Goal: Browse casually: Explore the website without a specific task or goal

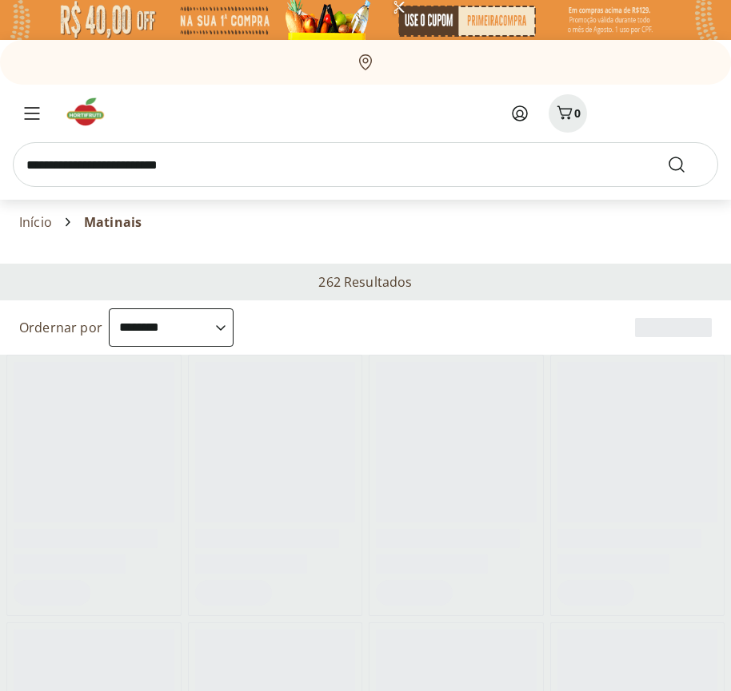
select select "**********"
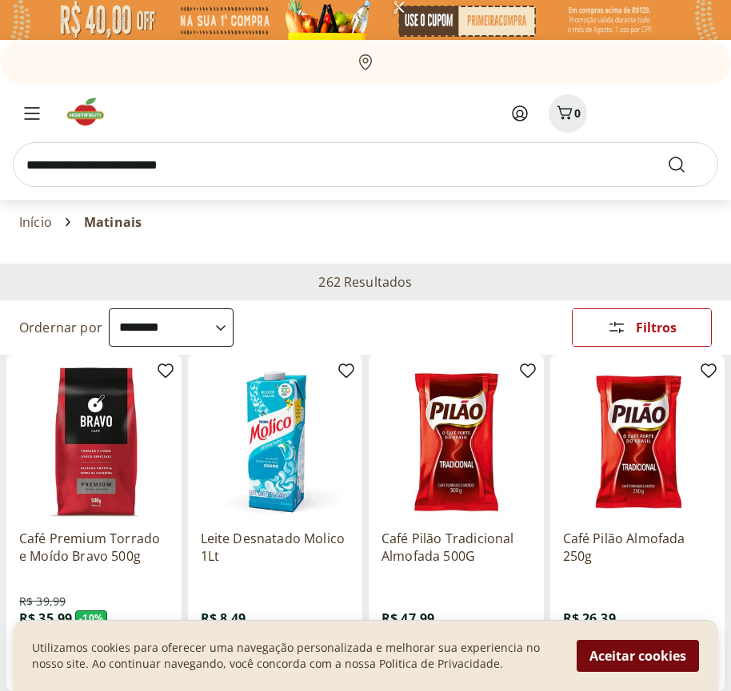
click at [637, 656] on button "Aceitar cookies" at bounding box center [637, 656] width 122 height 32
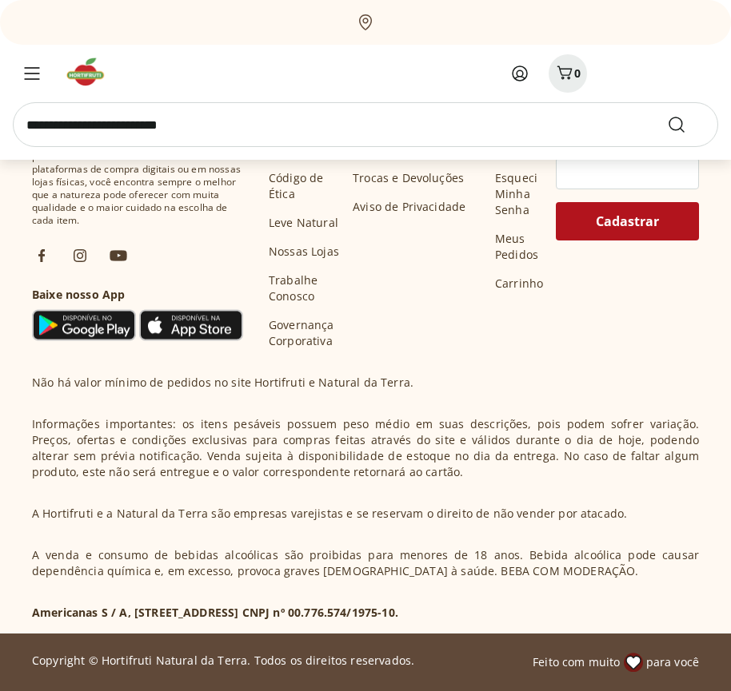
scroll to position [833, 0]
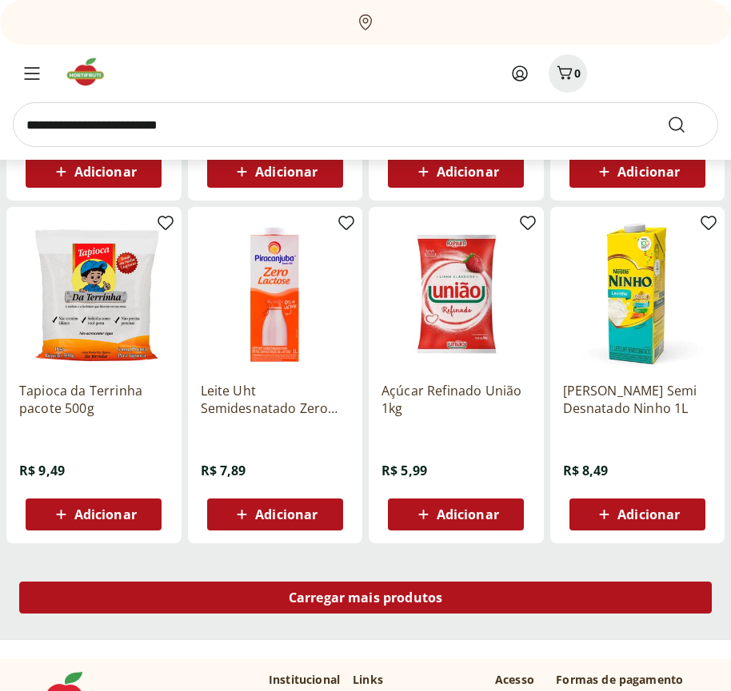
click at [365, 600] on span "Carregar mais produtos" at bounding box center [366, 598] width 154 height 13
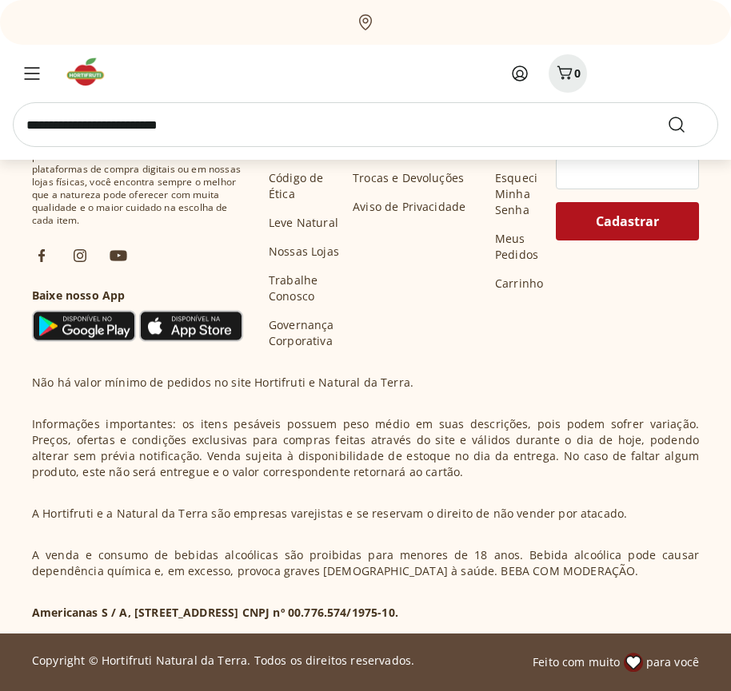
scroll to position [1866, 0]
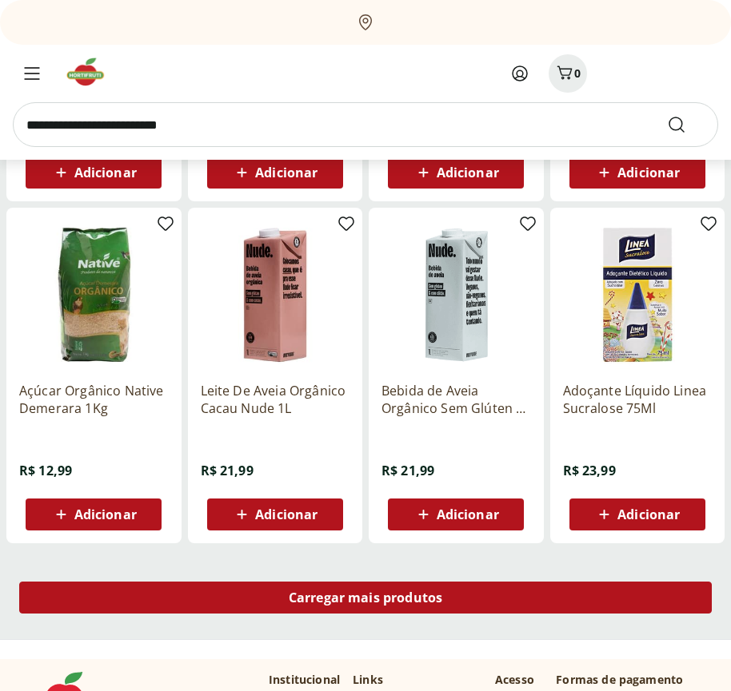
click at [365, 598] on span "Carregar mais produtos" at bounding box center [366, 598] width 154 height 13
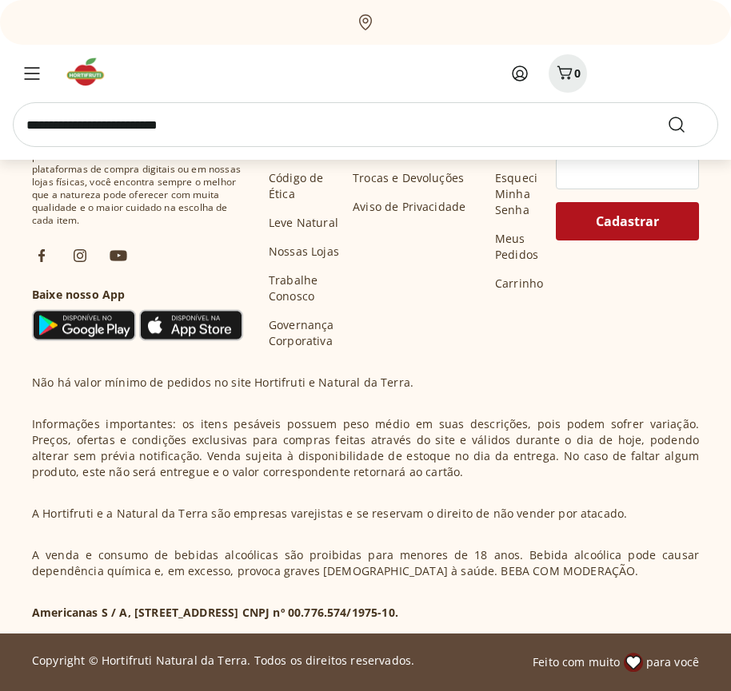
scroll to position [2901, 0]
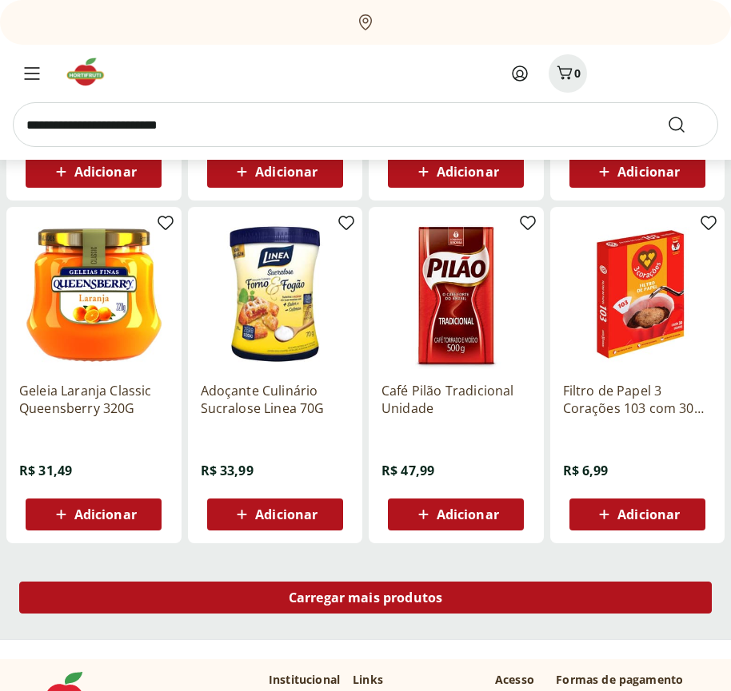
click at [365, 600] on span "Carregar mais produtos" at bounding box center [366, 598] width 154 height 13
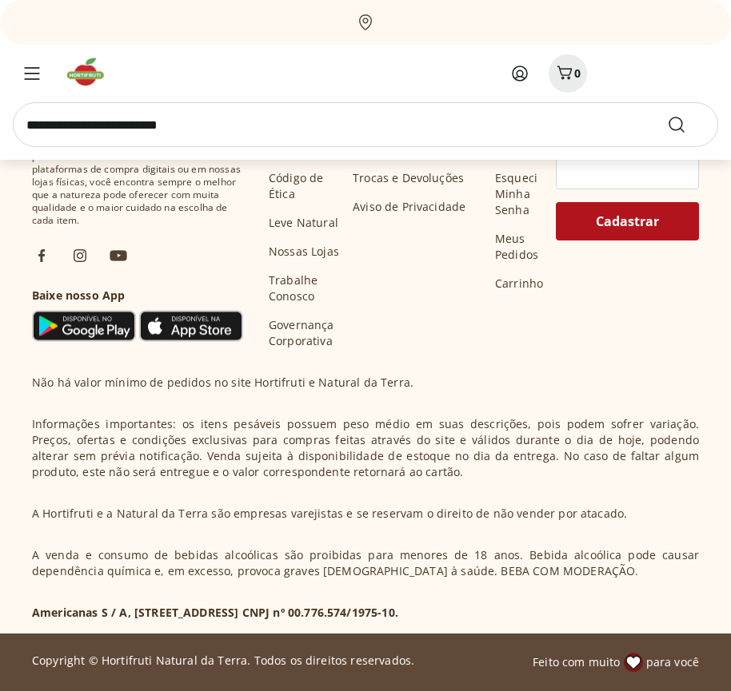
scroll to position [3934, 0]
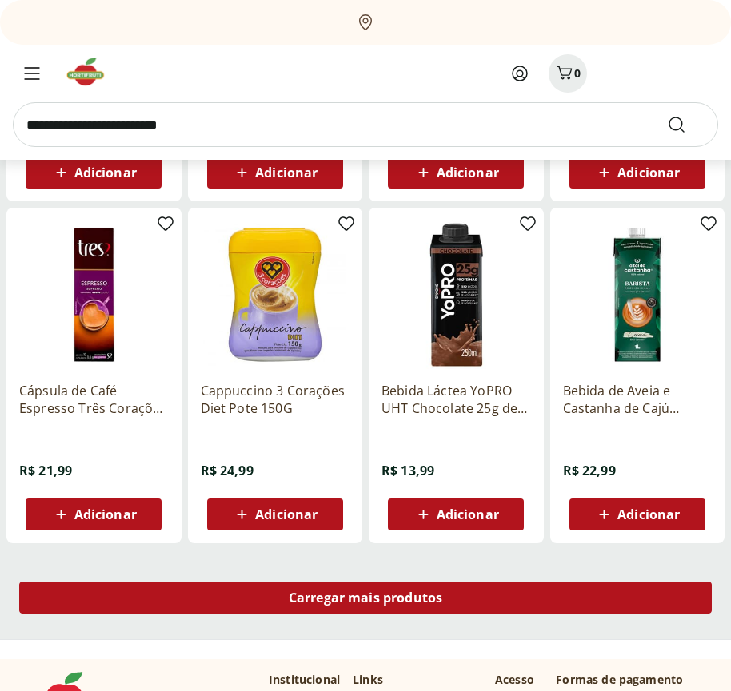
click at [365, 598] on span "Carregar mais produtos" at bounding box center [366, 598] width 154 height 13
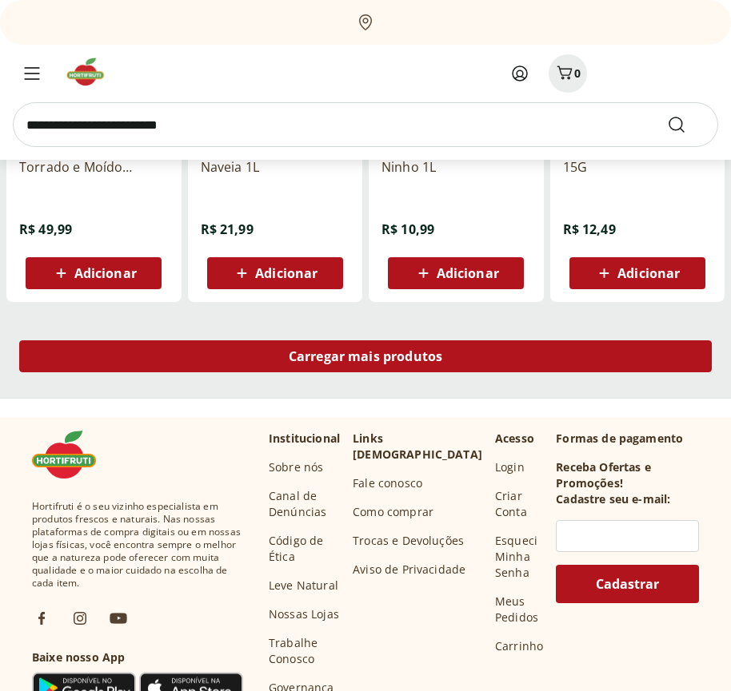
scroll to position [4969, 0]
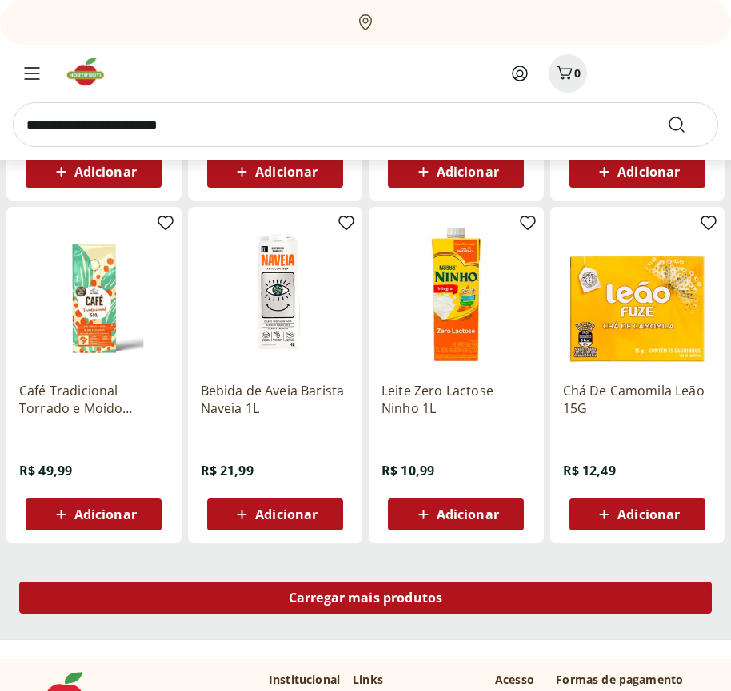
click at [365, 600] on span "Carregar mais produtos" at bounding box center [366, 598] width 154 height 13
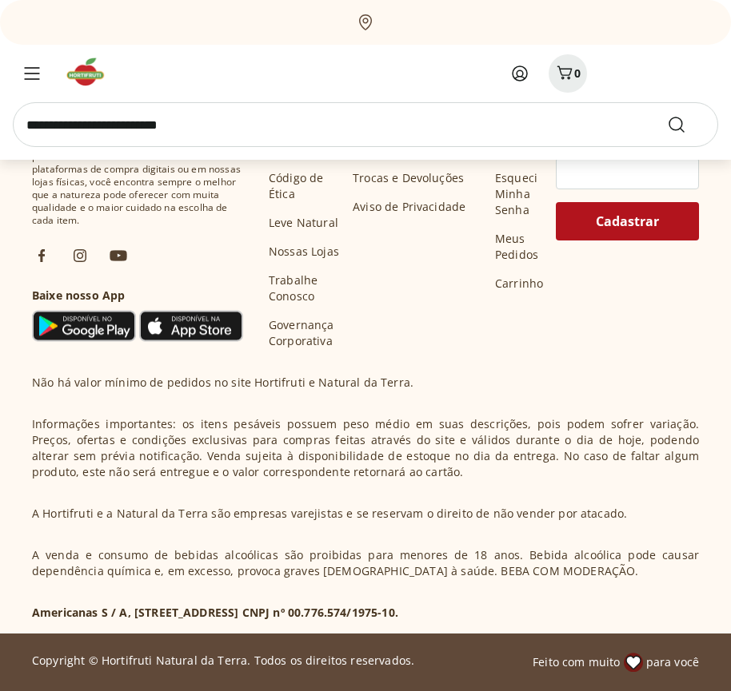
scroll to position [6002, 0]
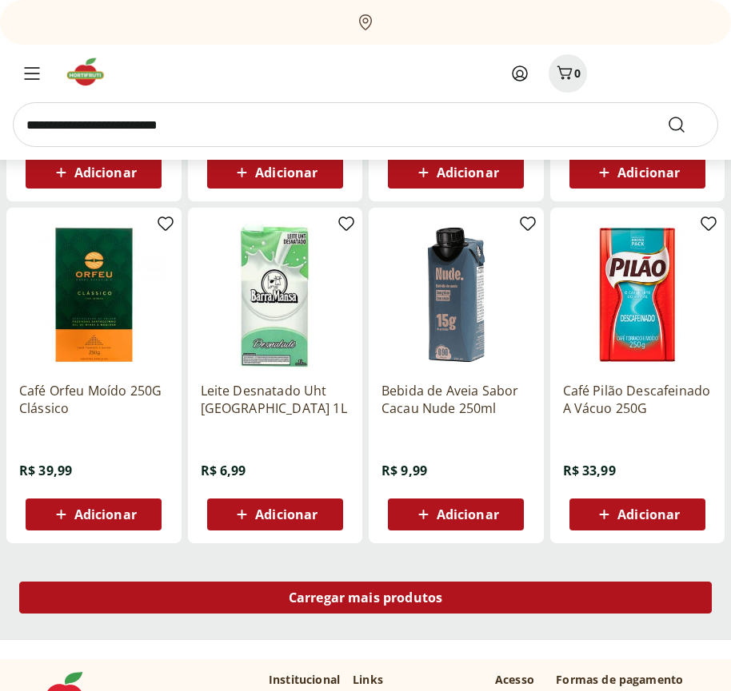
click at [365, 598] on span "Carregar mais produtos" at bounding box center [366, 598] width 154 height 13
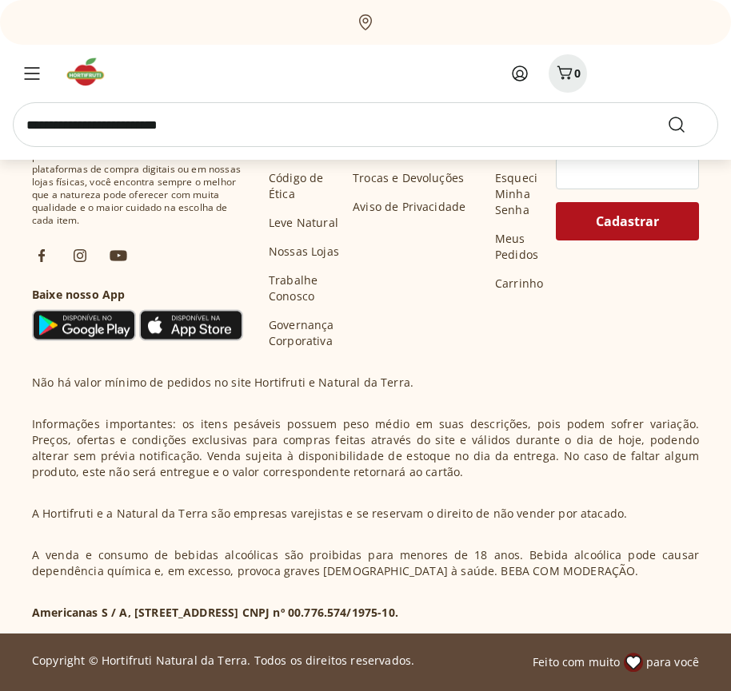
scroll to position [7036, 0]
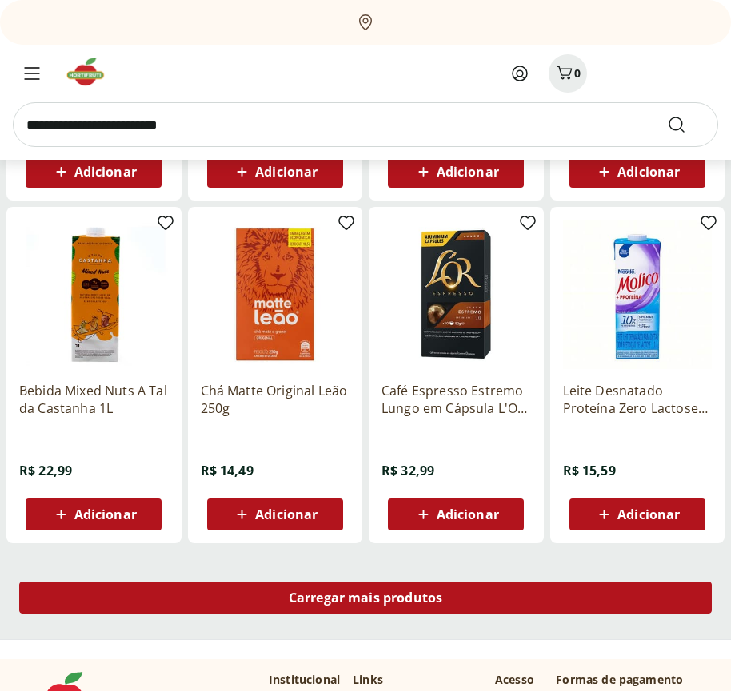
click at [365, 600] on span "Carregar mais produtos" at bounding box center [366, 598] width 154 height 13
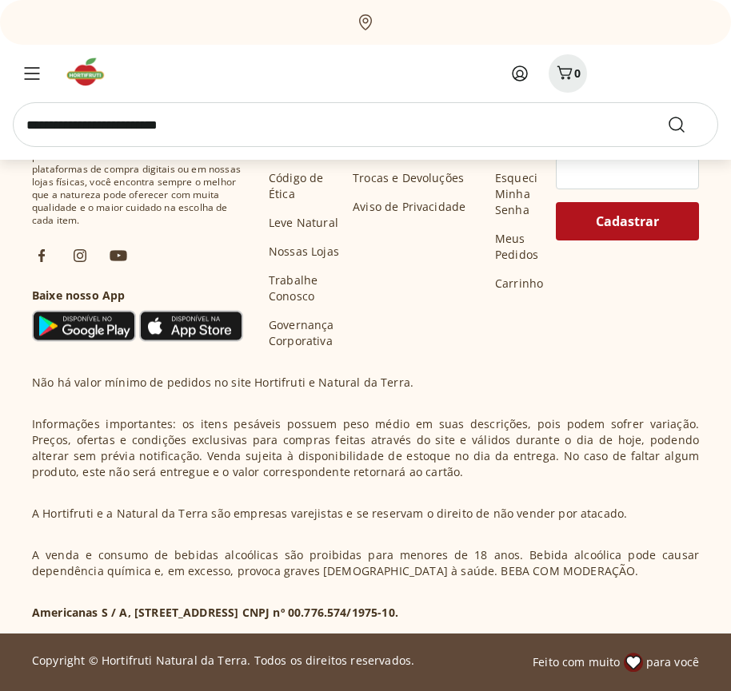
scroll to position [8070, 0]
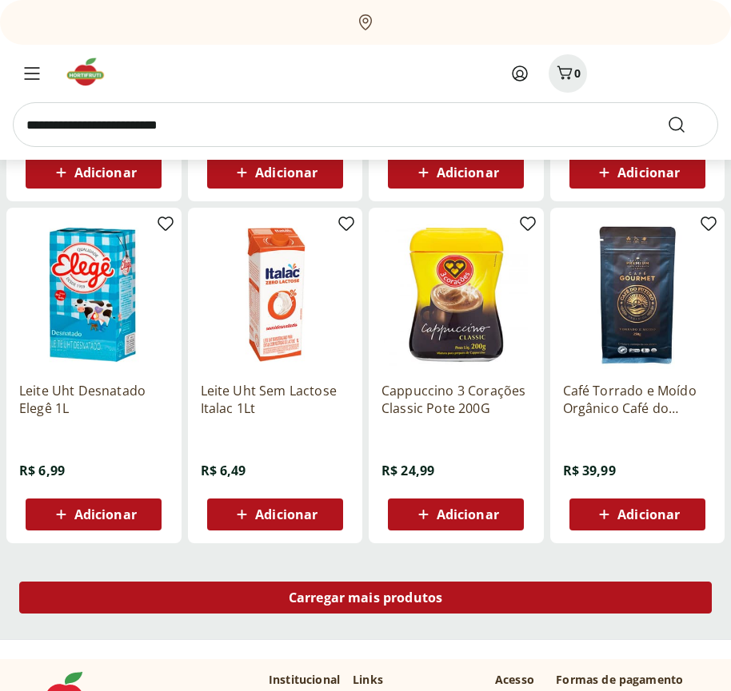
click at [365, 598] on span "Carregar mais produtos" at bounding box center [366, 598] width 154 height 13
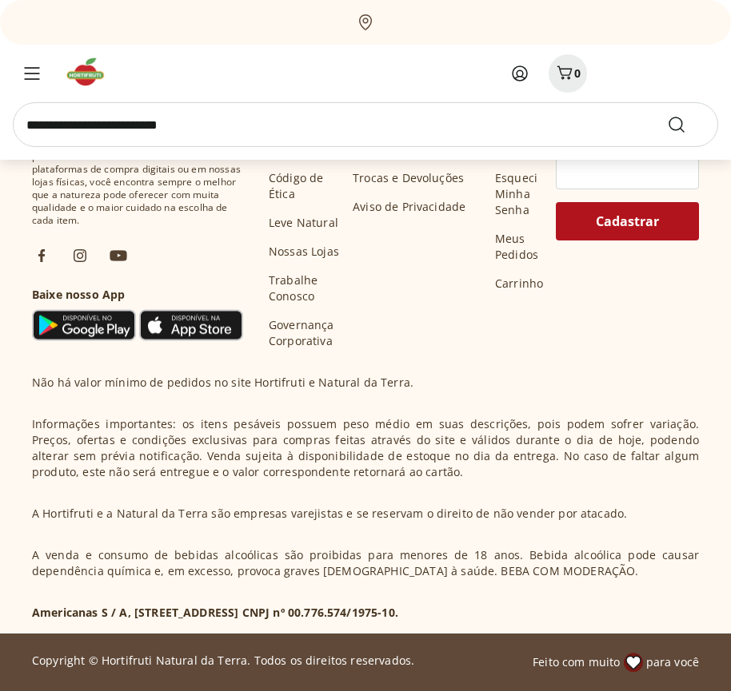
scroll to position [9104, 0]
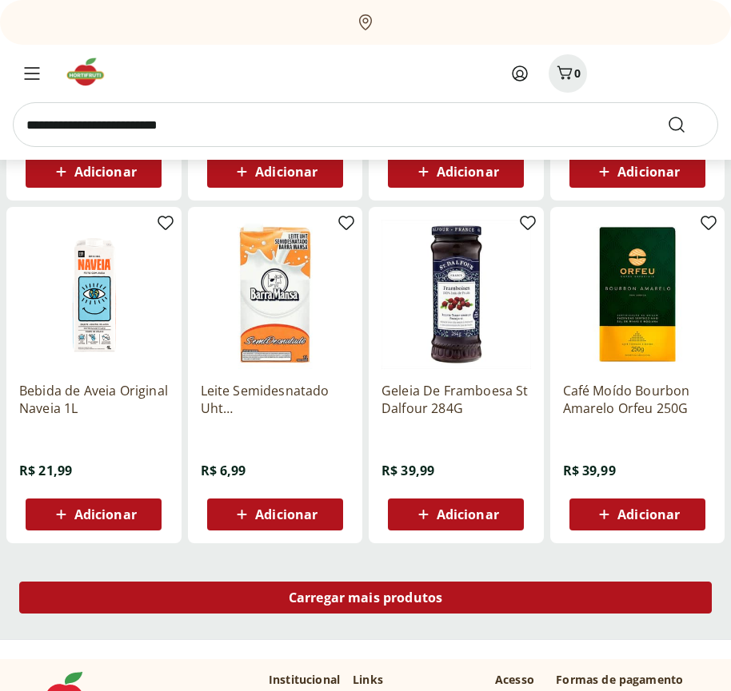
click at [365, 600] on span "Carregar mais produtos" at bounding box center [366, 598] width 154 height 13
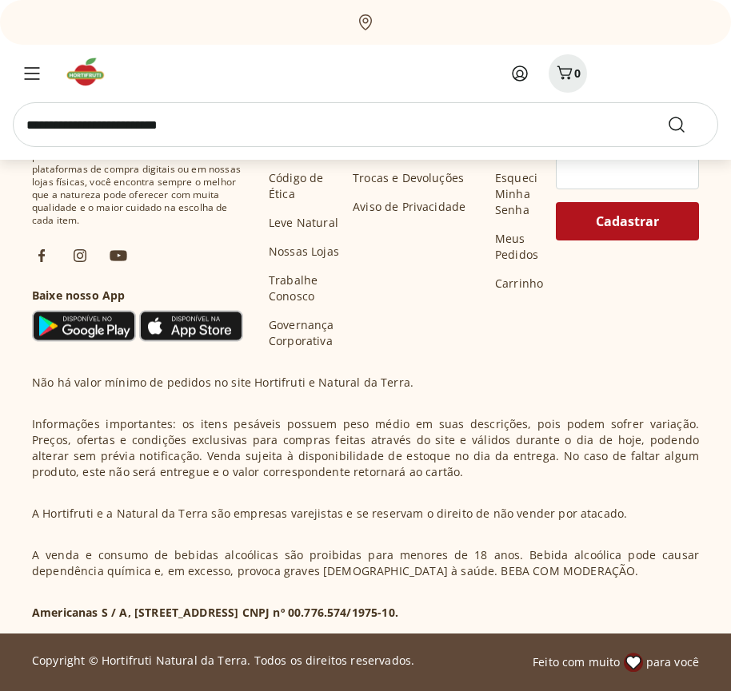
scroll to position [10138, 0]
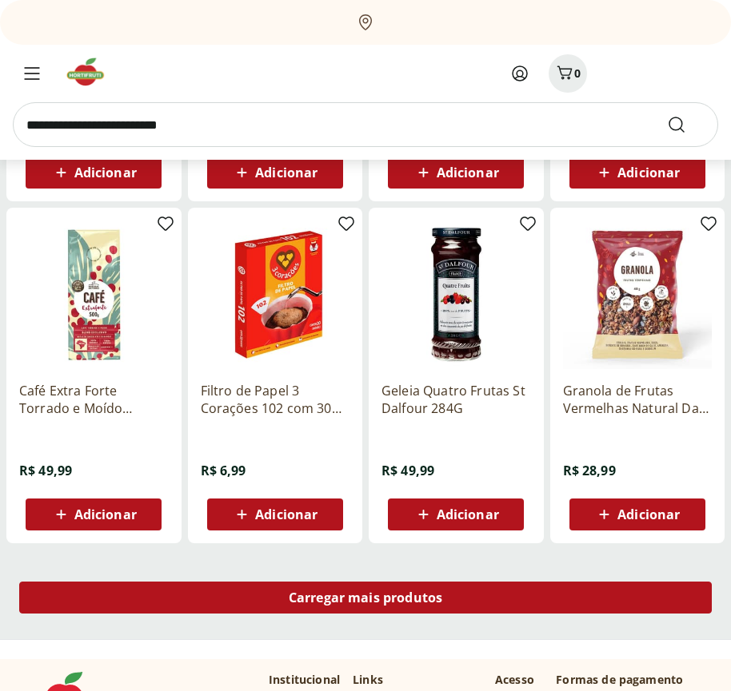
click at [365, 598] on span "Carregar mais produtos" at bounding box center [366, 598] width 154 height 13
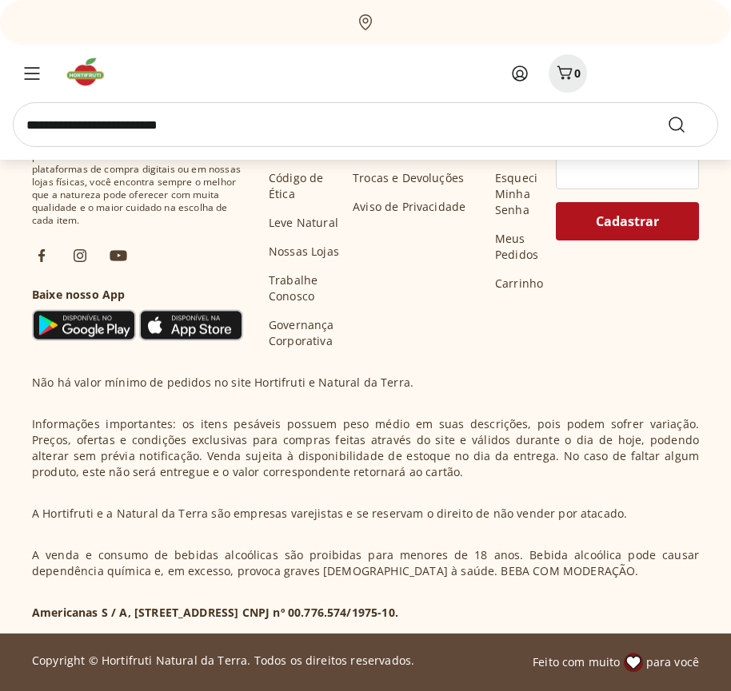
scroll to position [11172, 0]
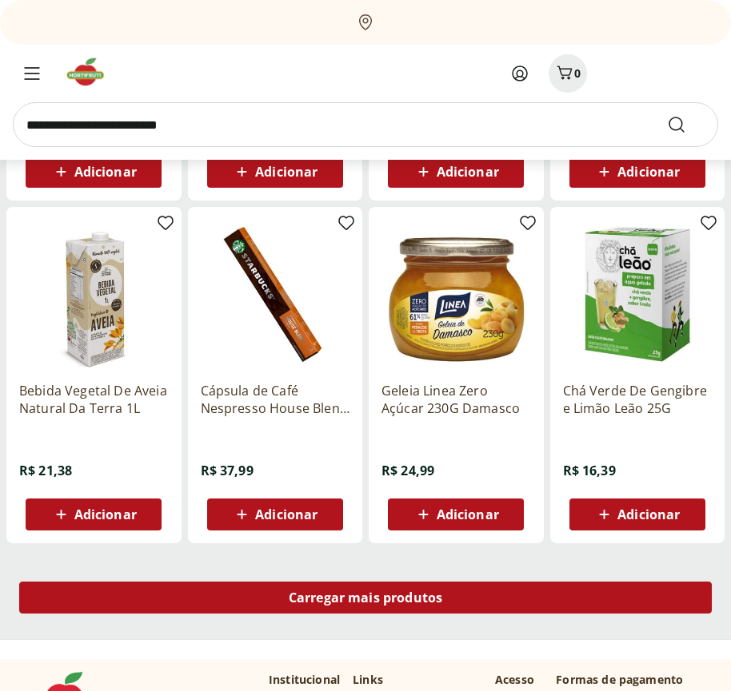
click at [365, 600] on span "Carregar mais produtos" at bounding box center [366, 598] width 154 height 13
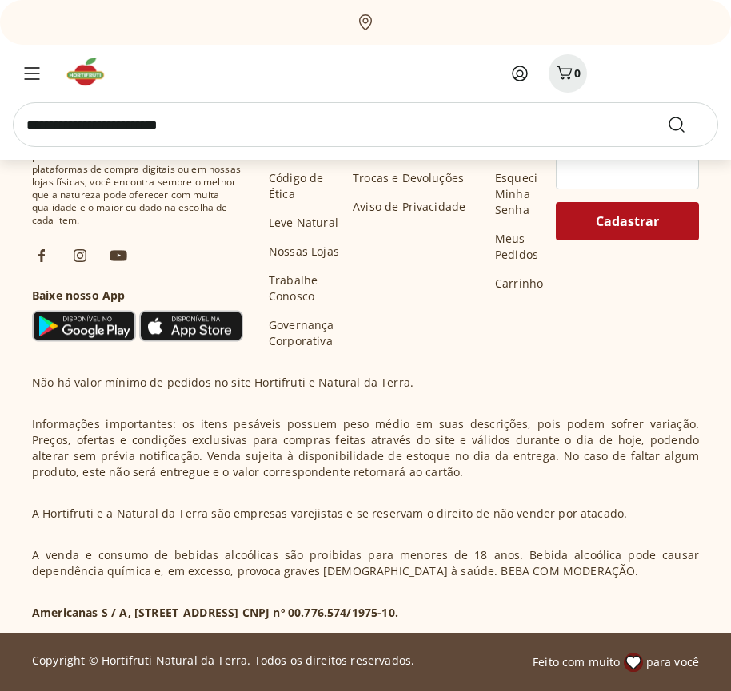
scroll to position [12206, 0]
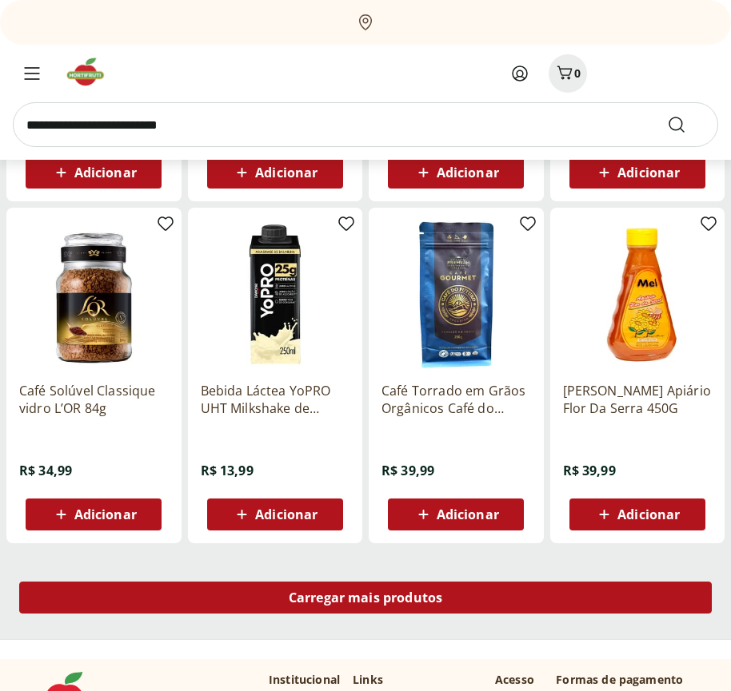
click at [365, 598] on span "Carregar mais produtos" at bounding box center [366, 598] width 154 height 13
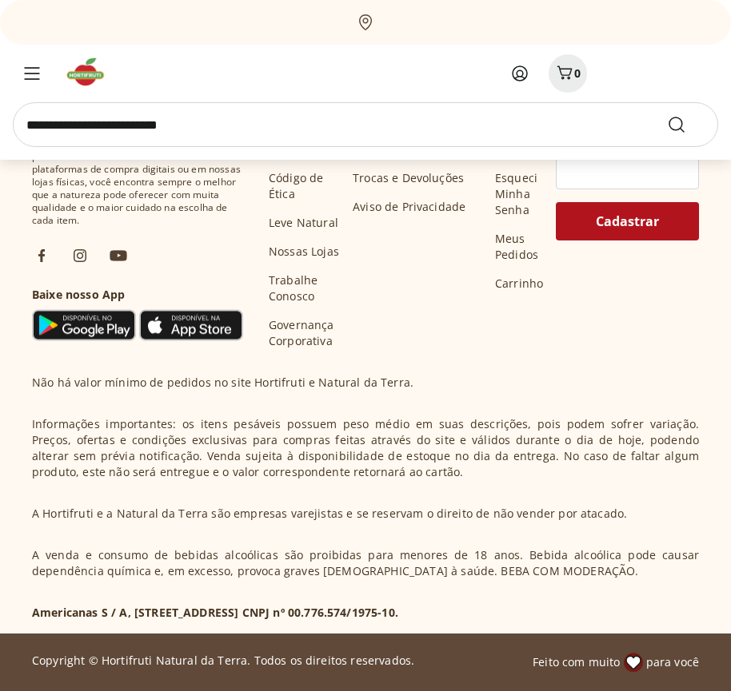
scroll to position [13240, 0]
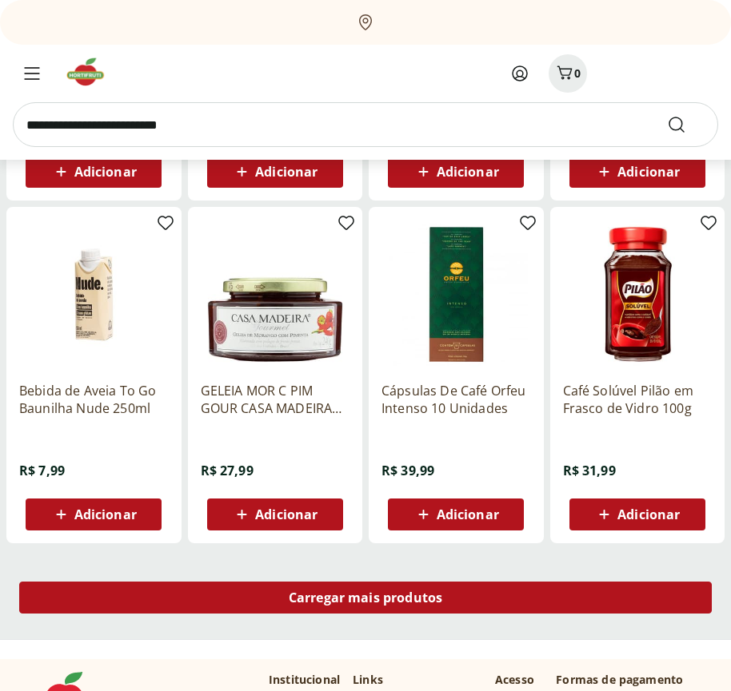
click at [365, 600] on span "Carregar mais produtos" at bounding box center [366, 598] width 154 height 13
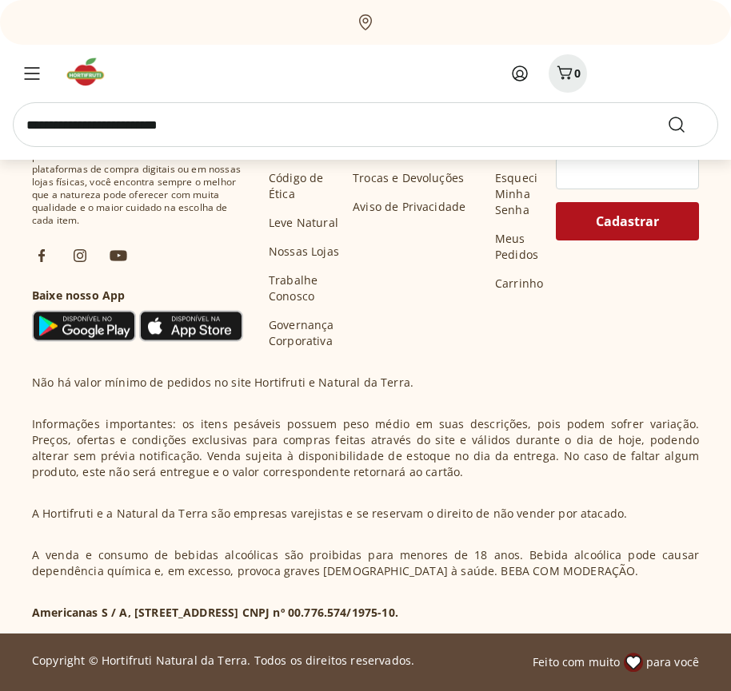
scroll to position [14274, 0]
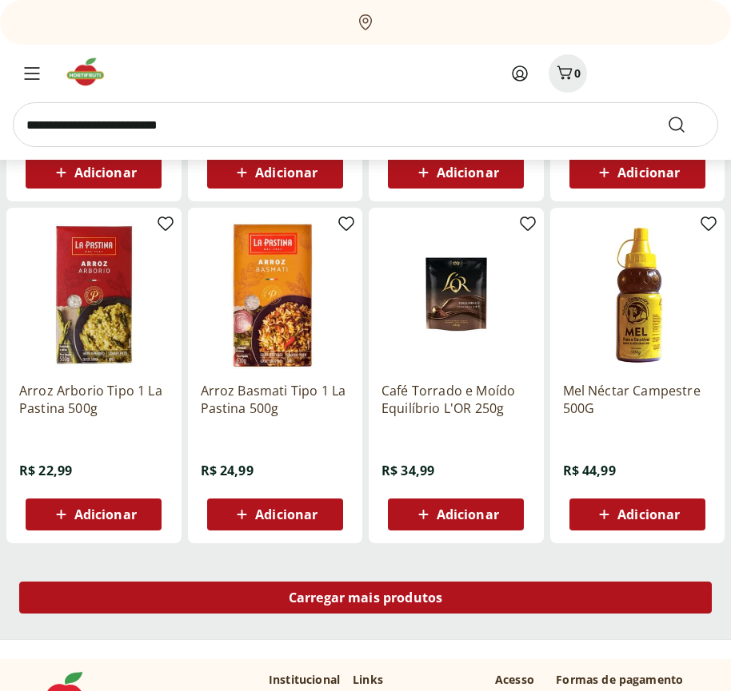
click at [365, 598] on span "Carregar mais produtos" at bounding box center [366, 598] width 154 height 13
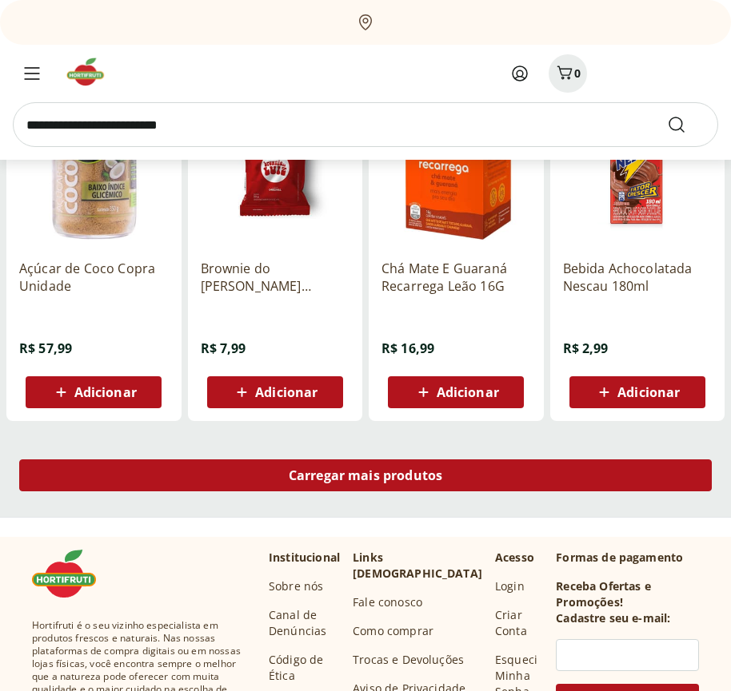
scroll to position [15308, 0]
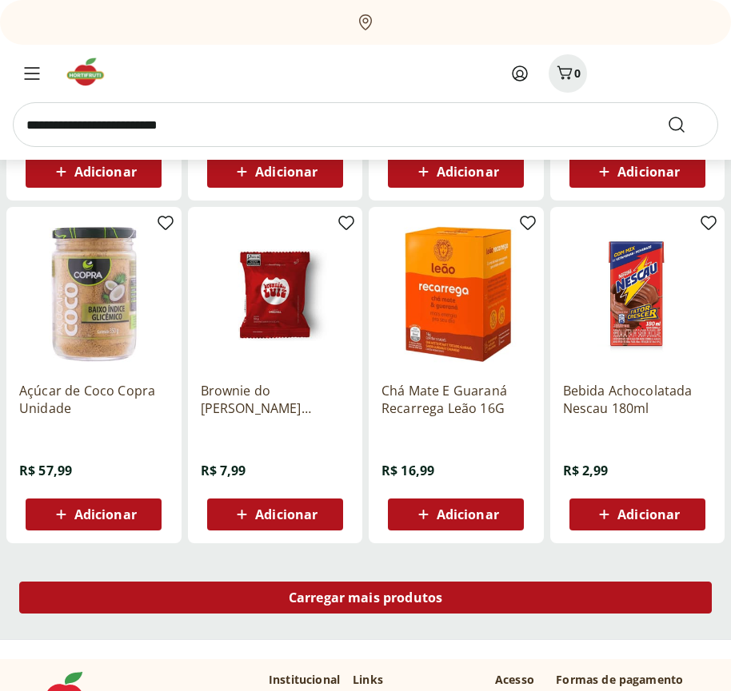
click at [365, 600] on span "Carregar mais produtos" at bounding box center [366, 598] width 154 height 13
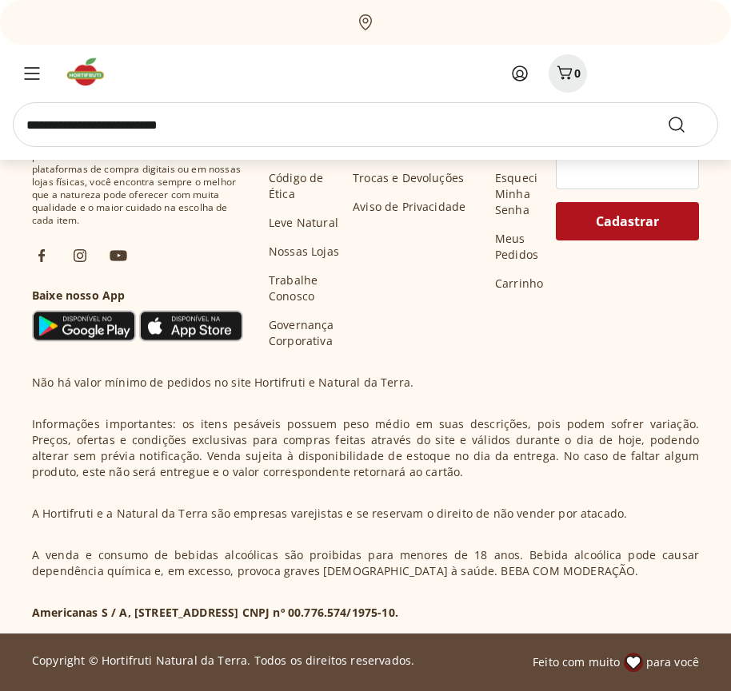
scroll to position [16341, 0]
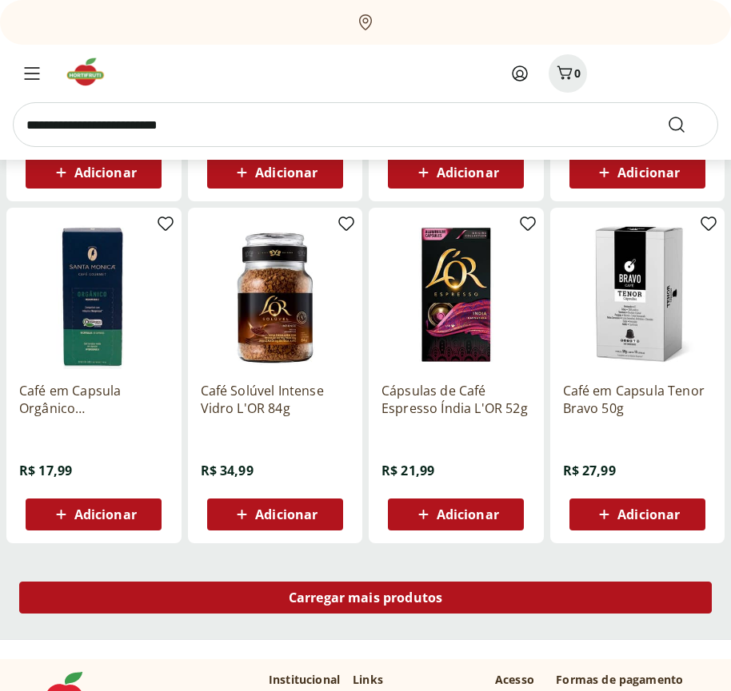
click at [365, 598] on span "Carregar mais produtos" at bounding box center [366, 598] width 154 height 13
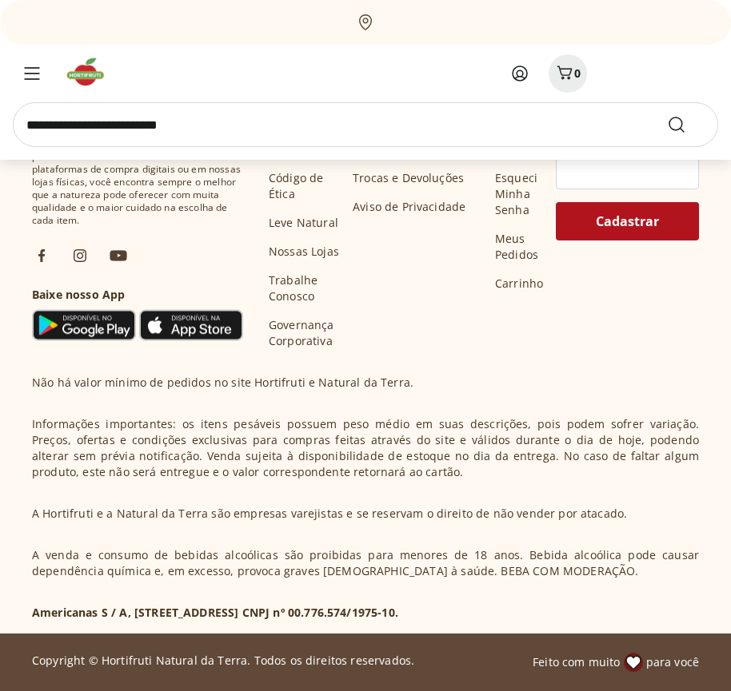
scroll to position [17376, 0]
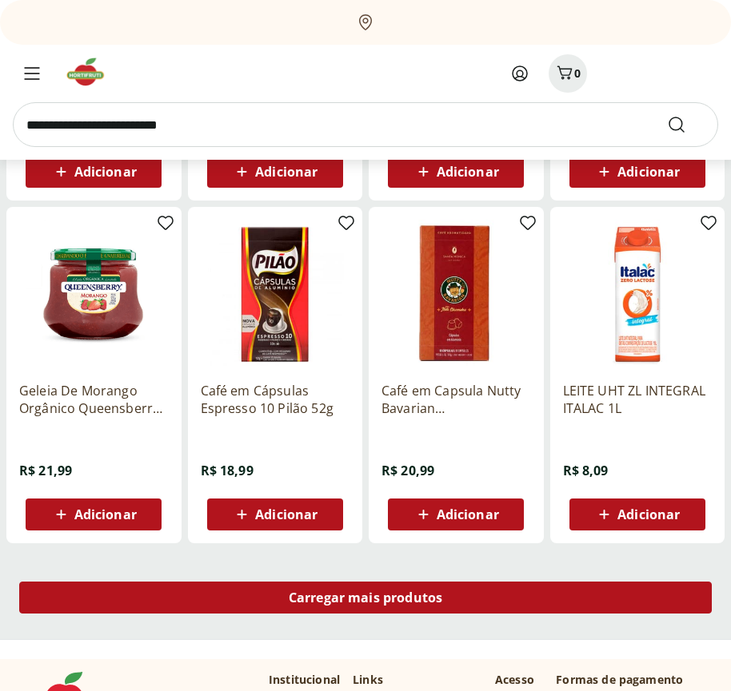
click at [365, 600] on span "Carregar mais produtos" at bounding box center [366, 598] width 154 height 13
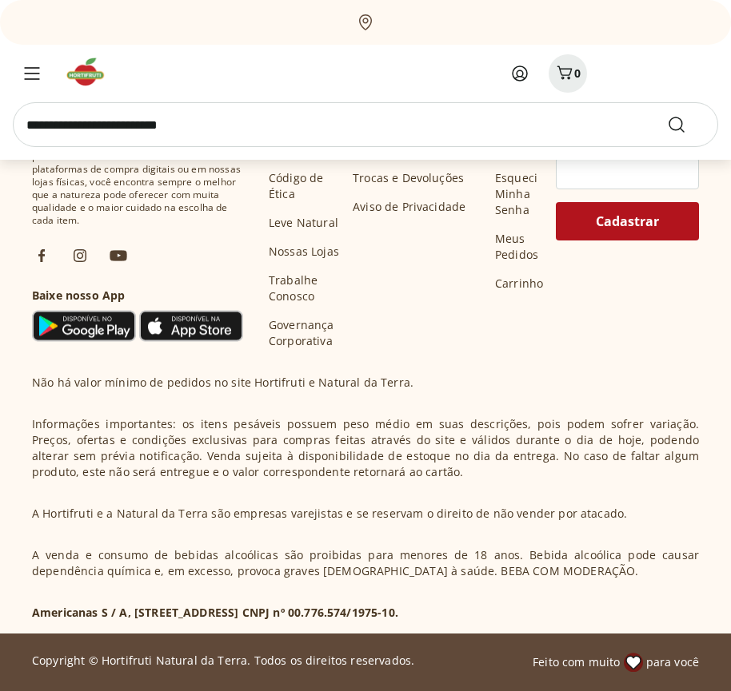
scroll to position [18409, 0]
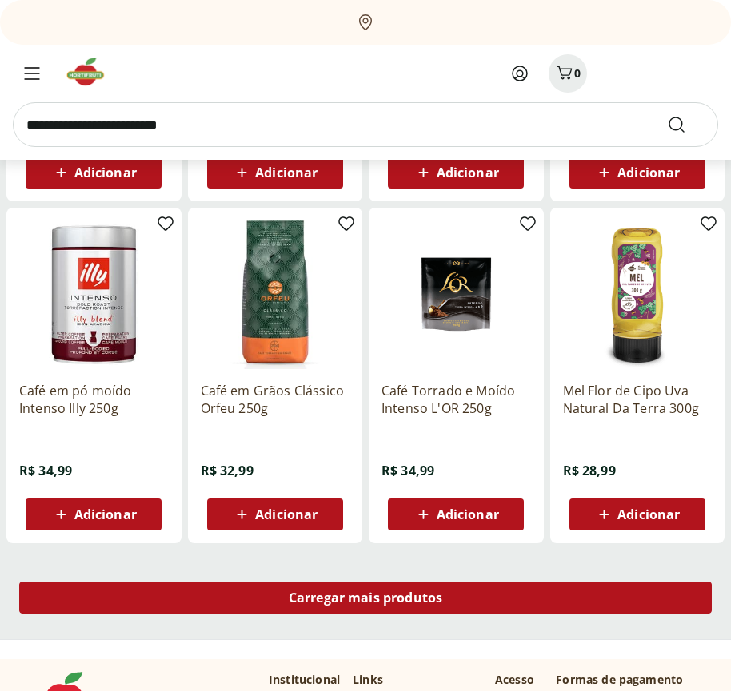
click at [365, 598] on span "Carregar mais produtos" at bounding box center [366, 598] width 154 height 13
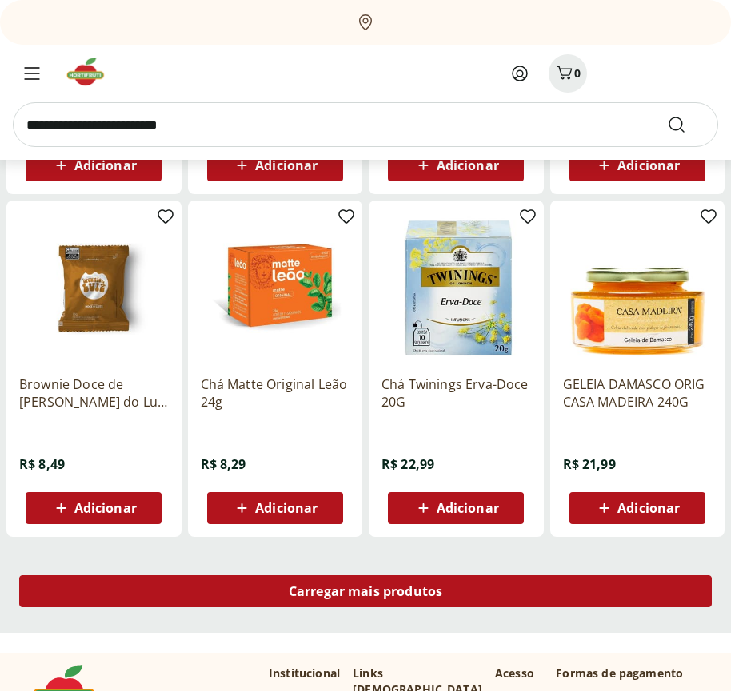
scroll to position [19444, 0]
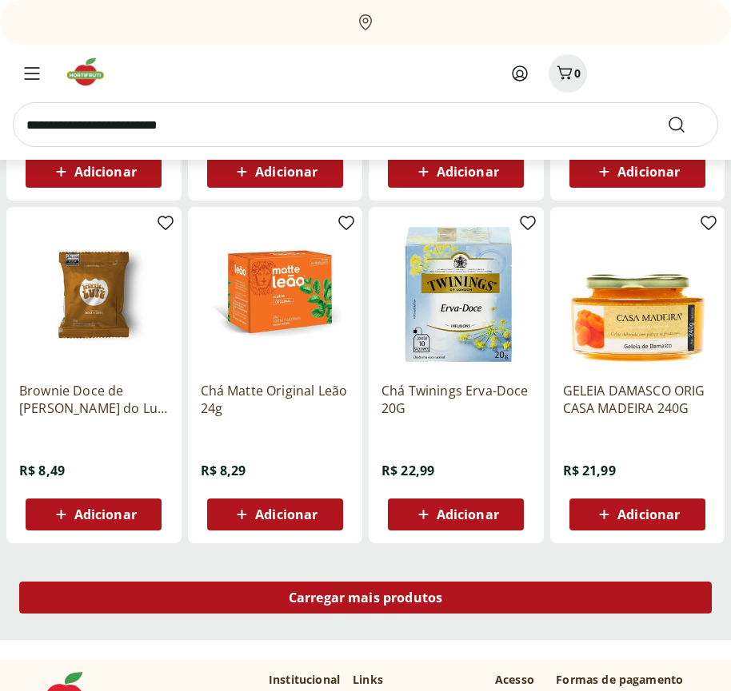
click at [365, 600] on span "Carregar mais produtos" at bounding box center [366, 598] width 154 height 13
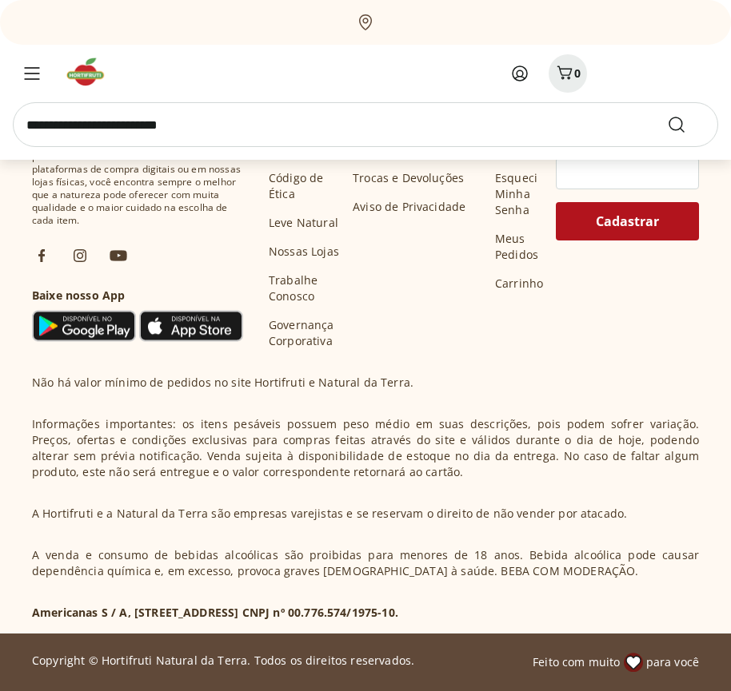
scroll to position [20477, 0]
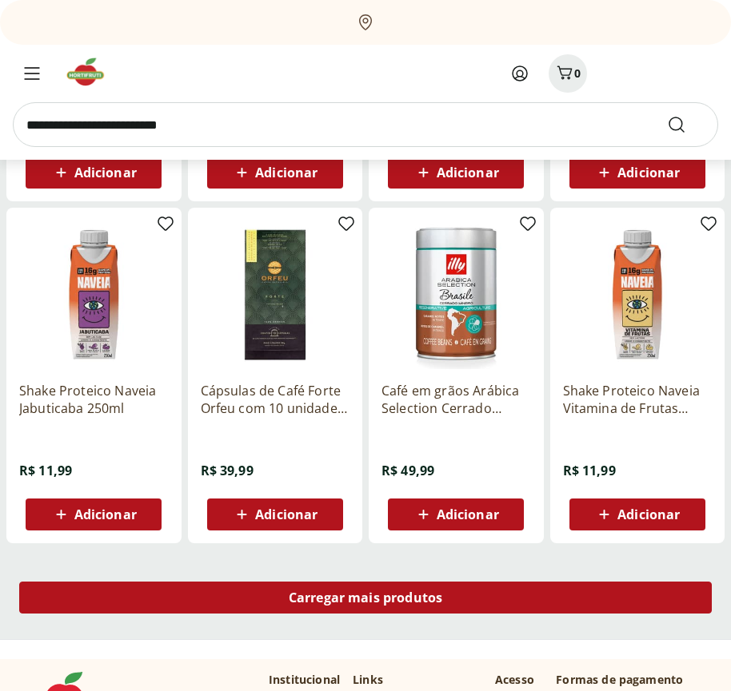
click at [365, 598] on span "Carregar mais produtos" at bounding box center [366, 598] width 154 height 13
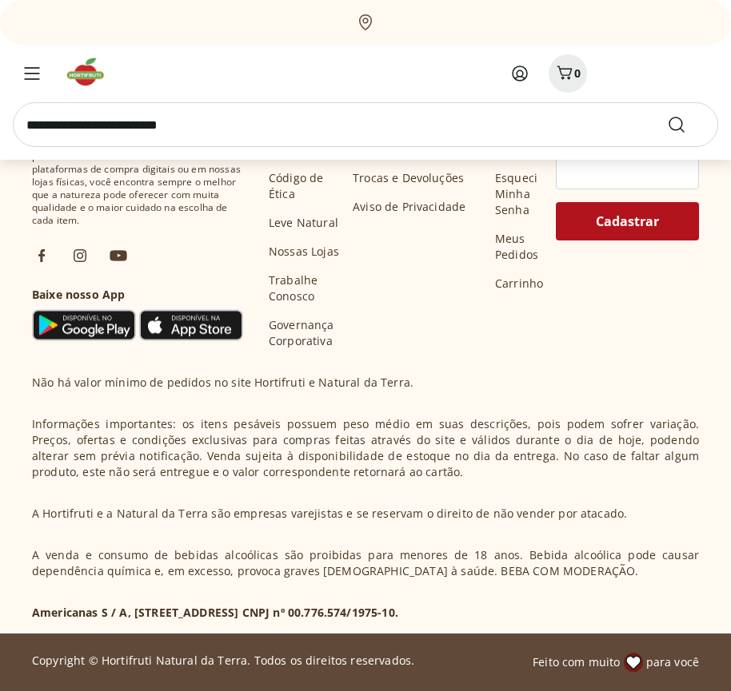
scroll to position [21512, 0]
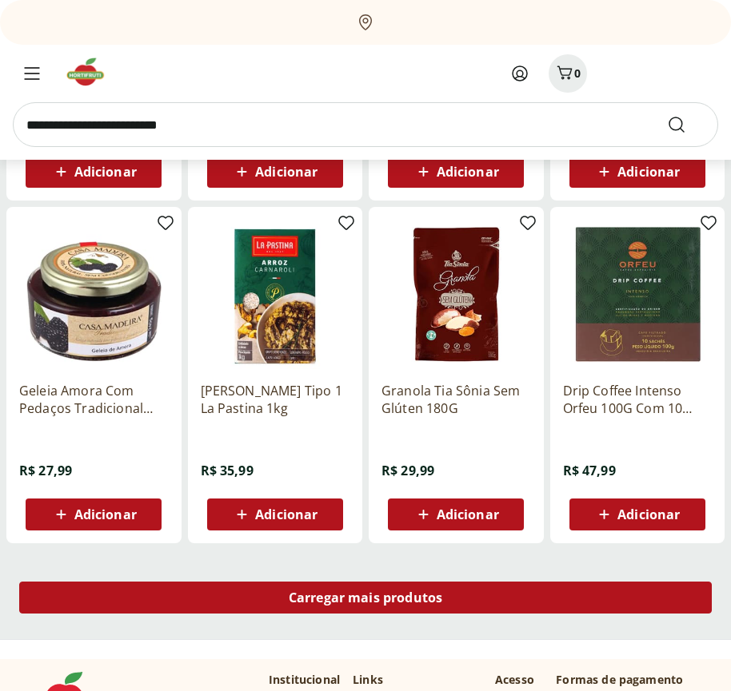
click at [365, 600] on span "Carregar mais produtos" at bounding box center [366, 598] width 154 height 13
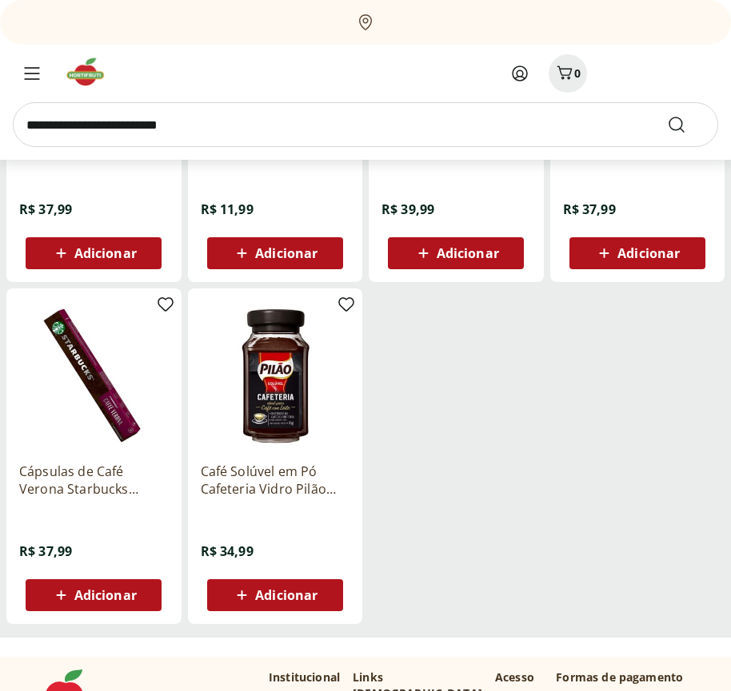
scroll to position [22462, 0]
